Goal: Task Accomplishment & Management: Use online tool/utility

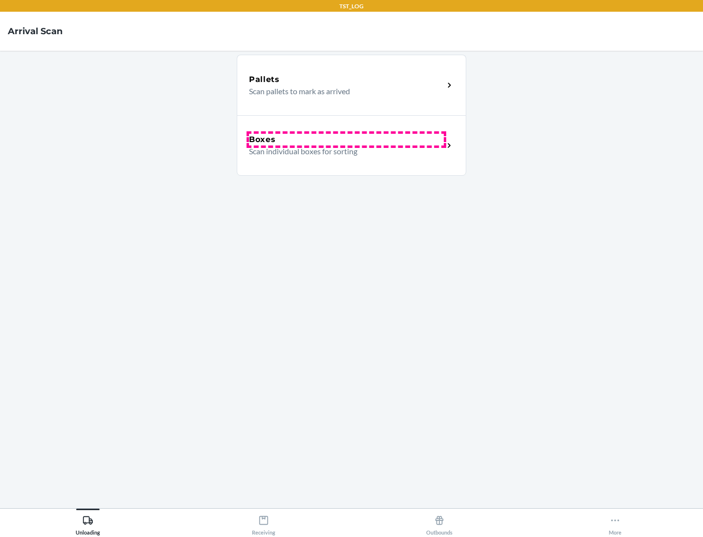
click at [346, 140] on div "Boxes" at bounding box center [346, 140] width 195 height 12
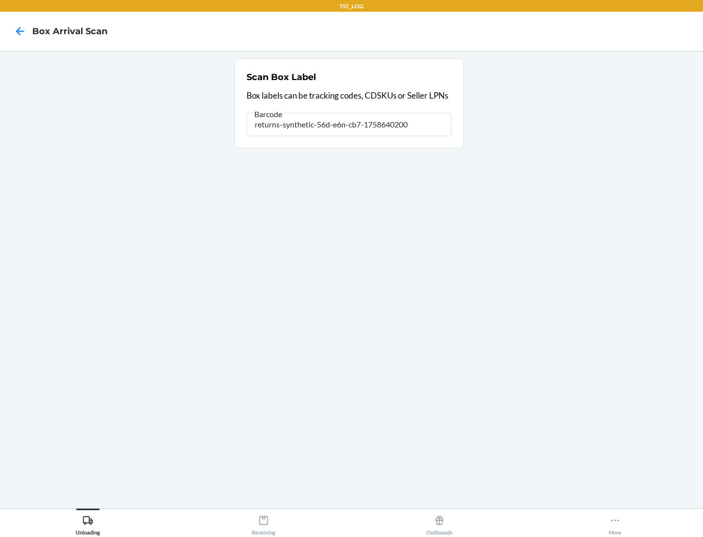
type input "returns-synthetic-56d-e6n-cb7-1758640200"
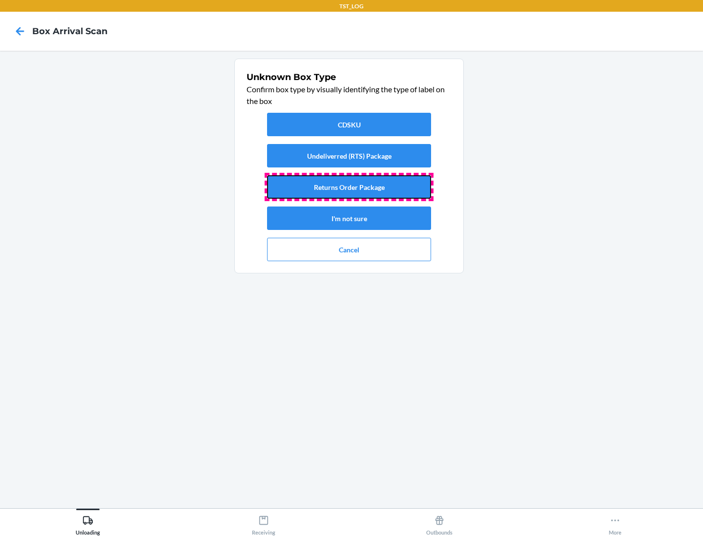
click at [349, 187] on button "Returns Order Package" at bounding box center [349, 186] width 164 height 23
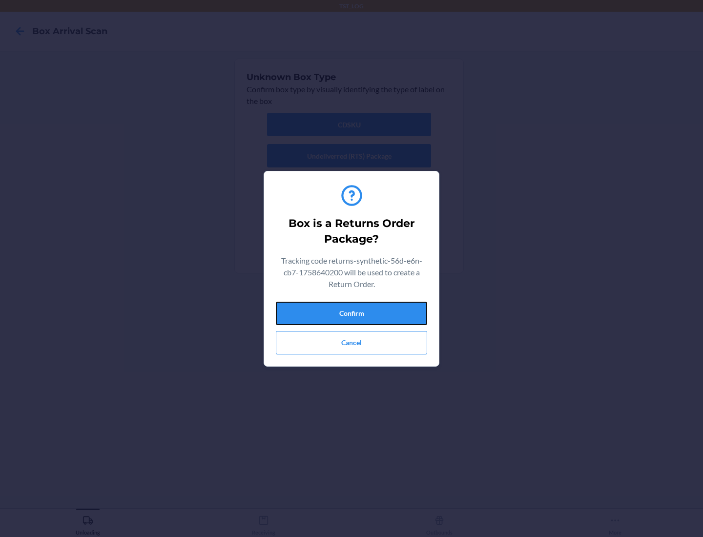
click at [352, 313] on button "Confirm" at bounding box center [351, 313] width 151 height 23
